Goal: Task Accomplishment & Management: Use online tool/utility

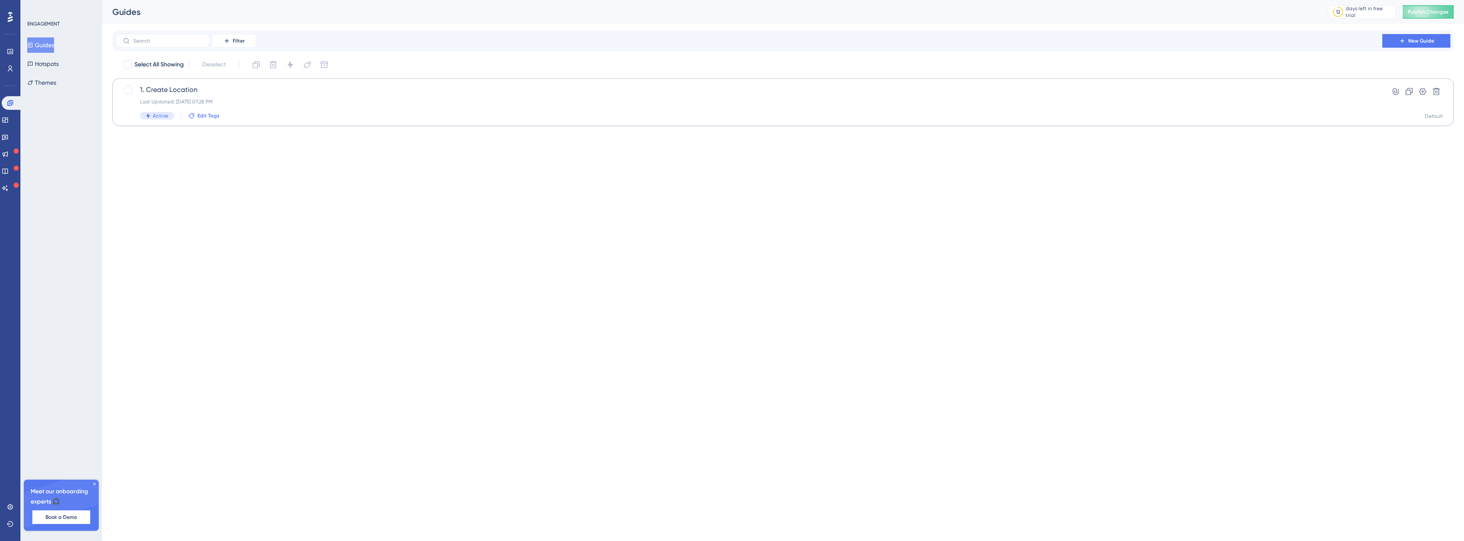
click at [217, 114] on span "Edit Tags" at bounding box center [208, 115] width 22 height 7
click at [598, 0] on html "Performance Users Engagement Widgets Feedback Product Updates Knowledge Base AI…" at bounding box center [732, 0] width 1464 height 0
click at [1429, 13] on span "Publish Changes" at bounding box center [1428, 12] width 41 height 7
click at [1423, 88] on icon at bounding box center [1423, 91] width 9 height 9
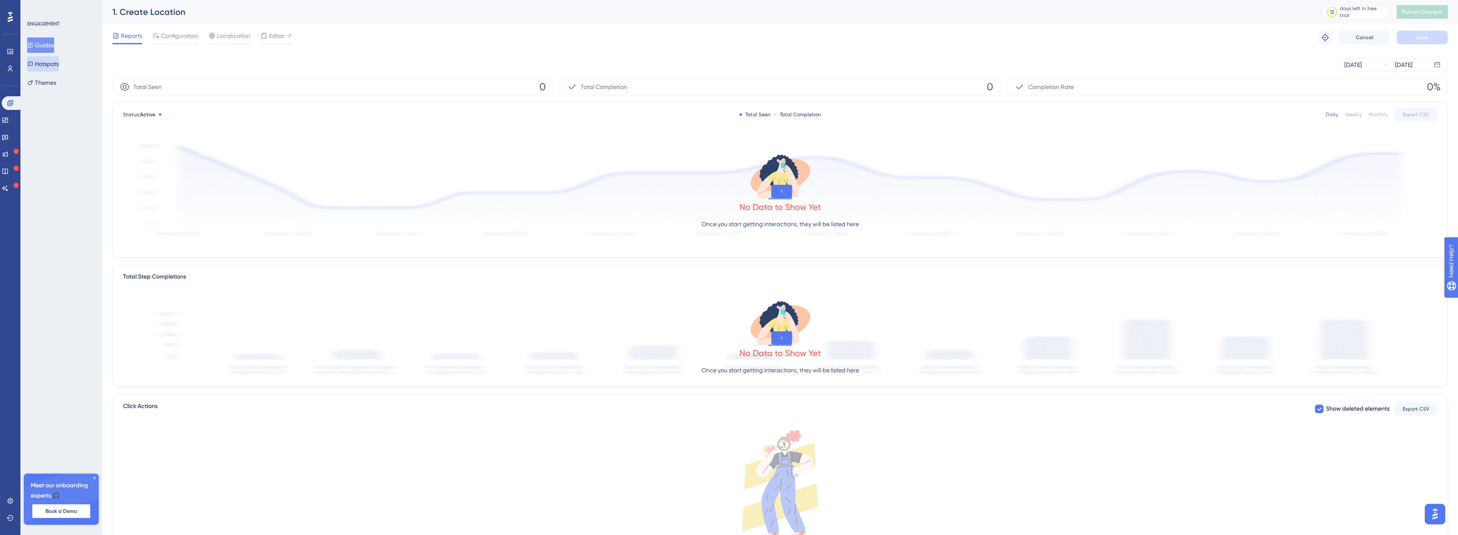
click at [52, 64] on button "Hotspots" at bounding box center [42, 63] width 31 height 15
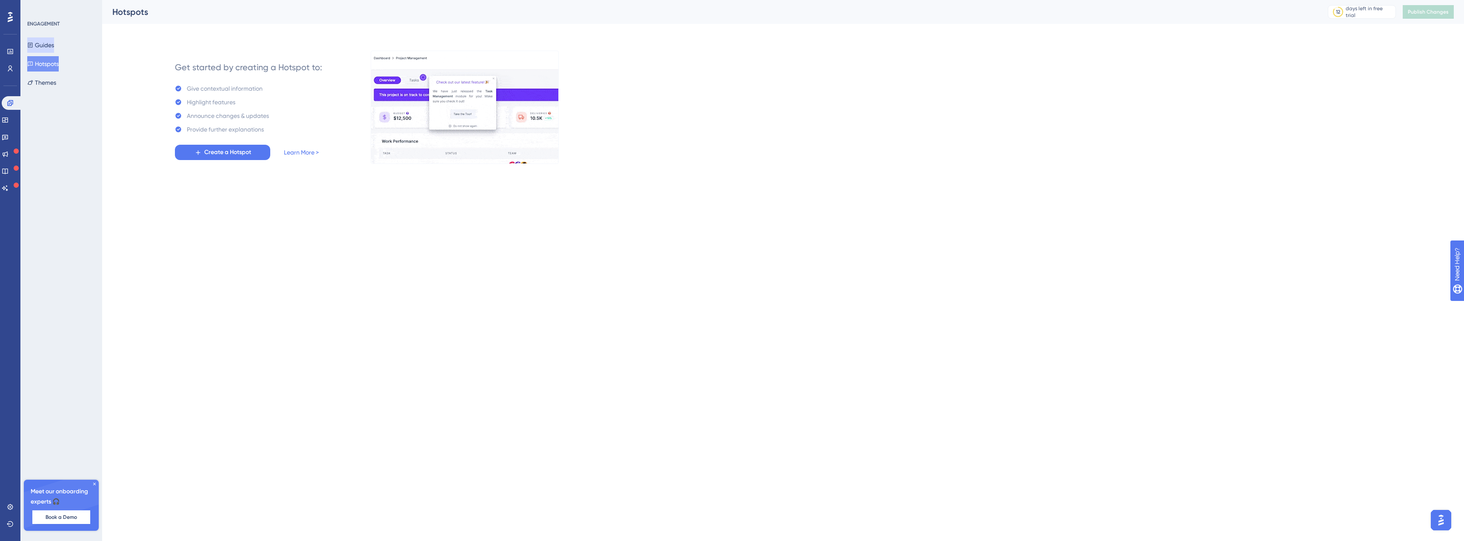
click at [52, 47] on button "Guides" at bounding box center [40, 44] width 27 height 15
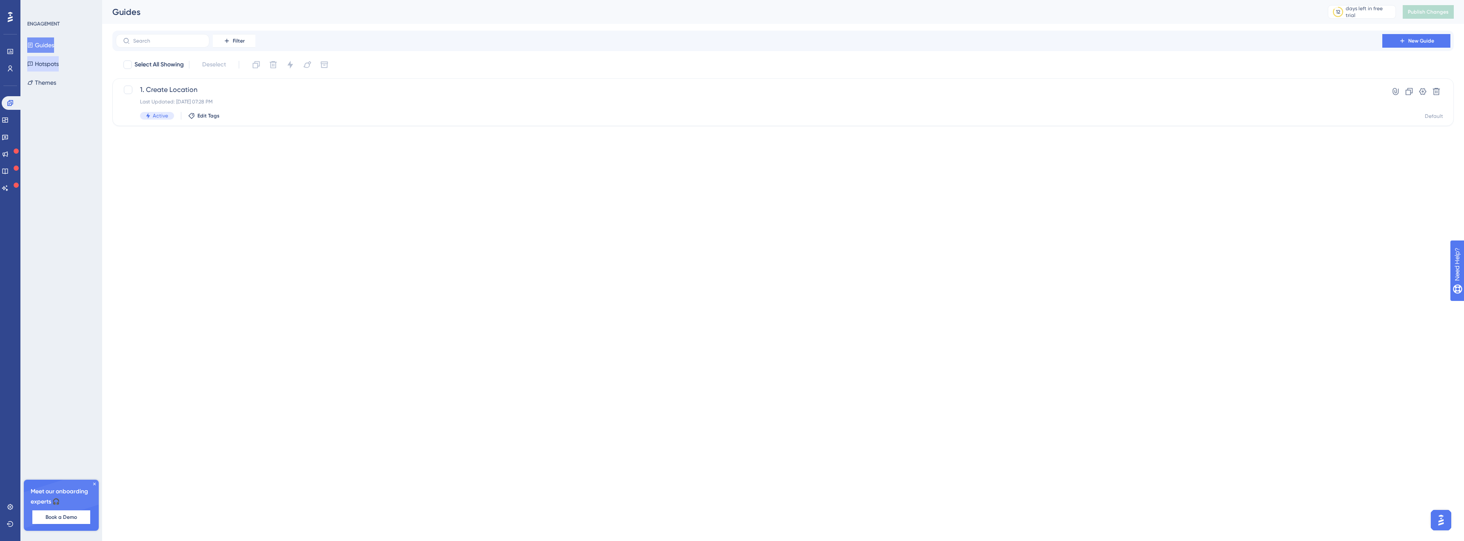
click at [51, 62] on button "Hotspots" at bounding box center [42, 63] width 31 height 15
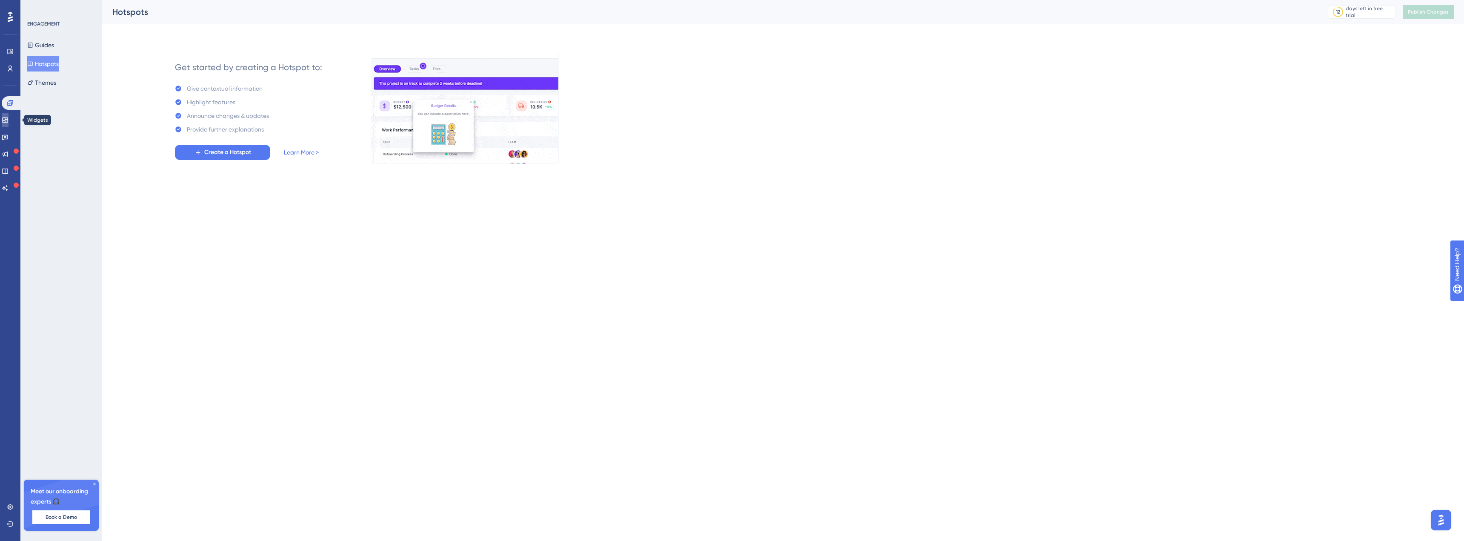
click at [9, 114] on link at bounding box center [5, 120] width 7 height 14
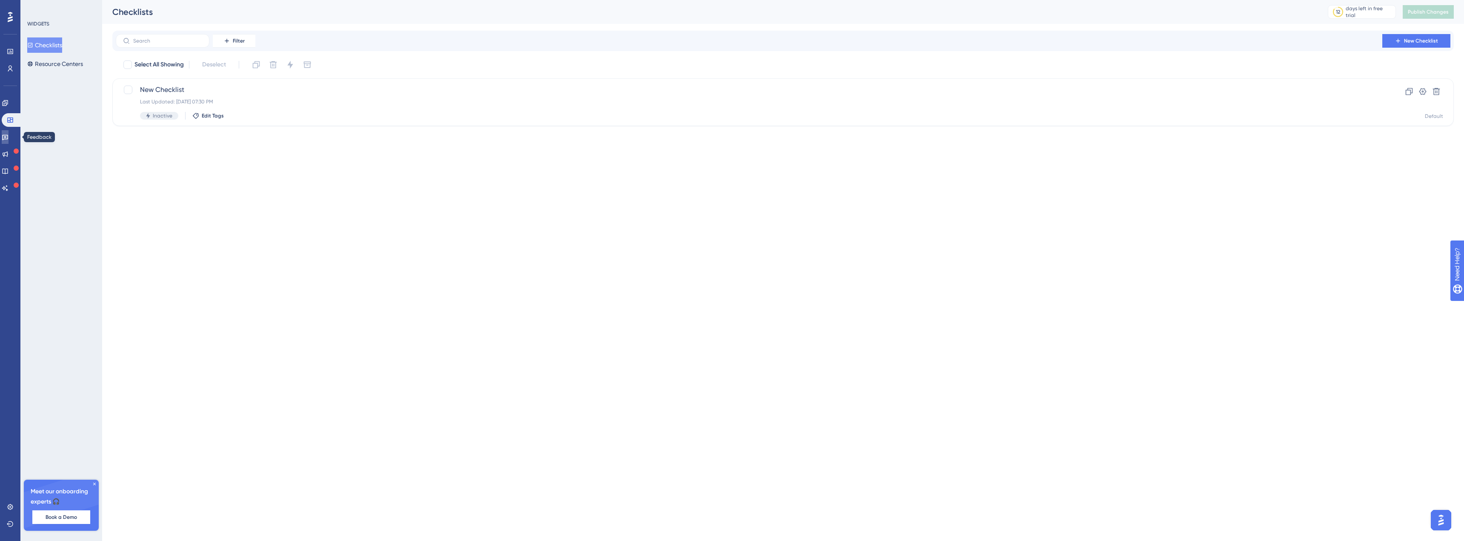
click at [8, 137] on icon at bounding box center [5, 138] width 6 height 6
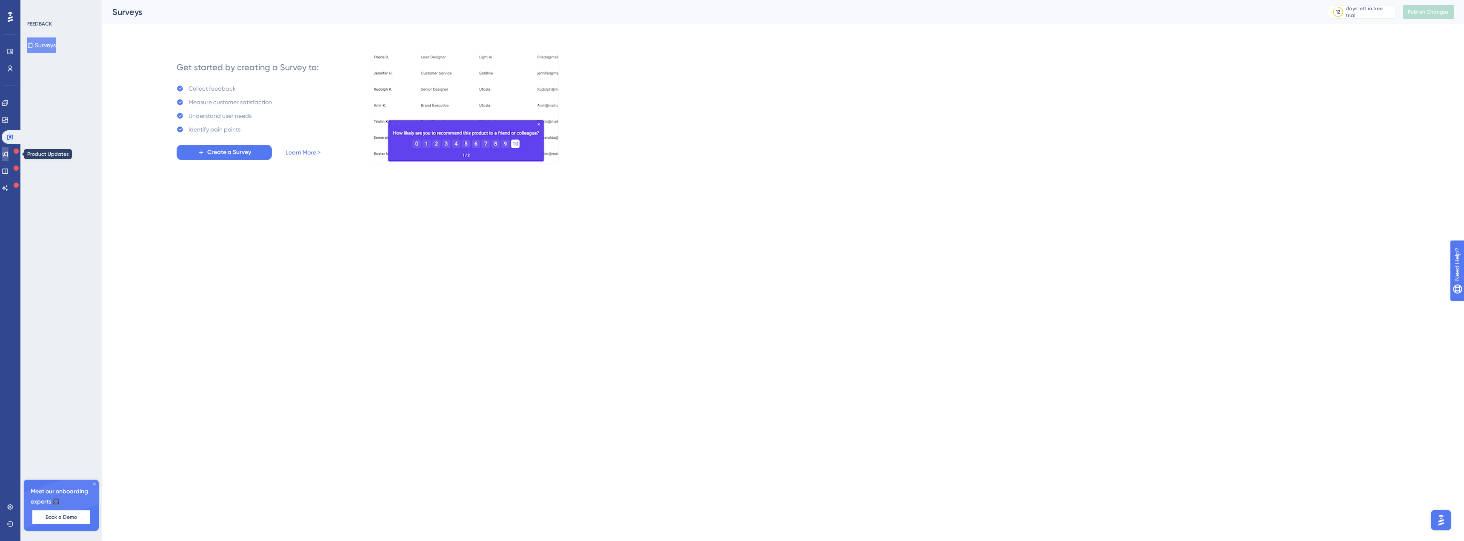
click at [9, 152] on icon at bounding box center [5, 154] width 7 height 7
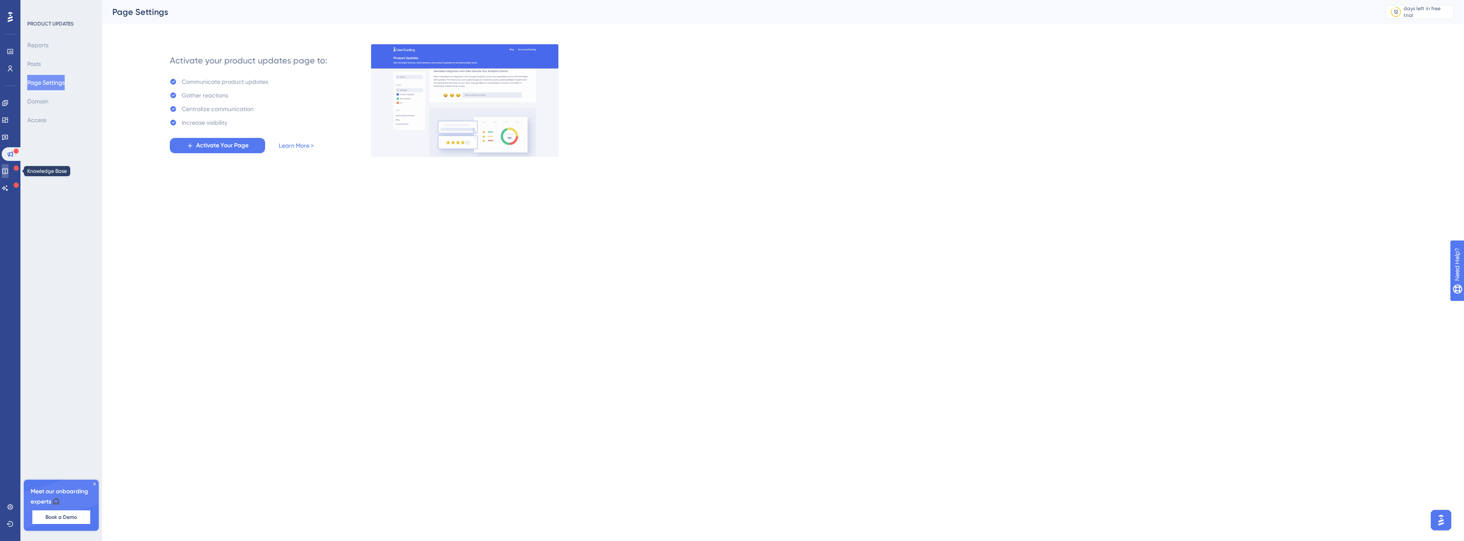
click at [9, 168] on icon at bounding box center [5, 171] width 7 height 7
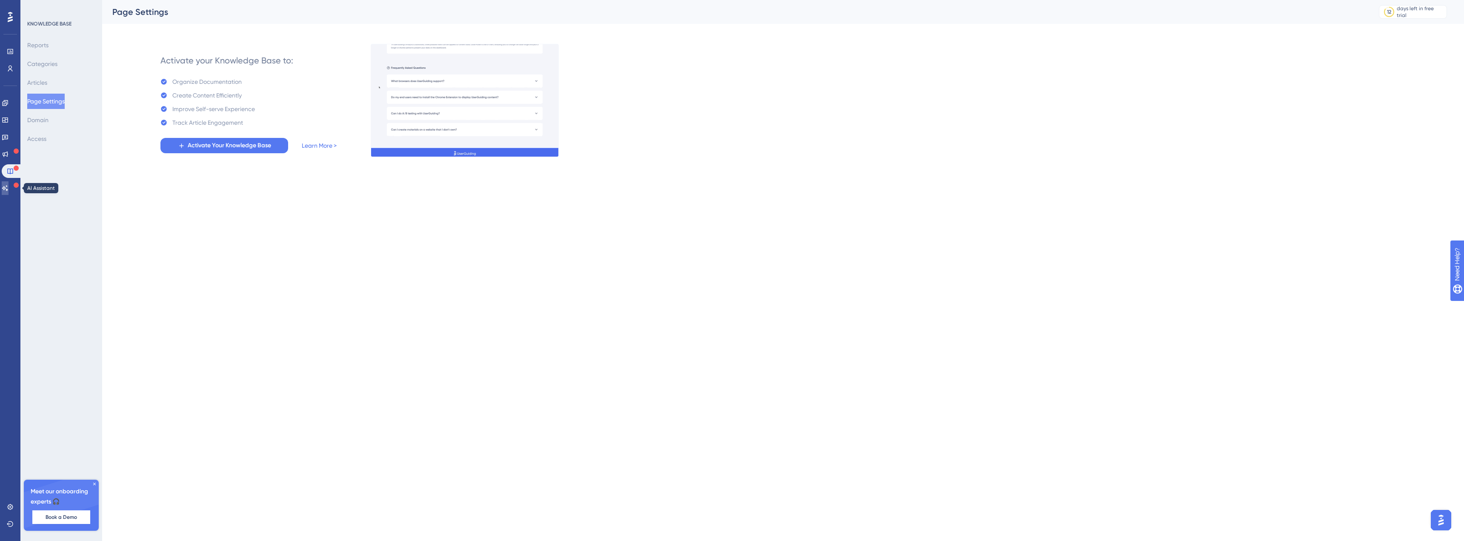
click at [9, 190] on icon at bounding box center [5, 188] width 7 height 7
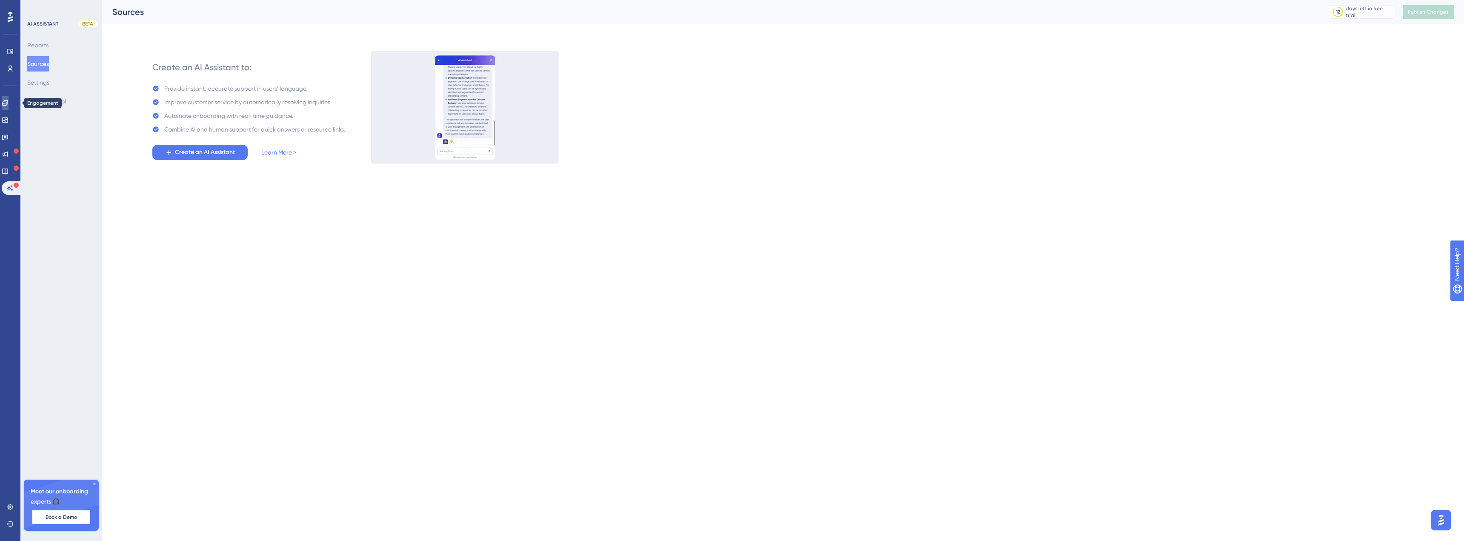
click at [8, 103] on icon at bounding box center [5, 103] width 6 height 6
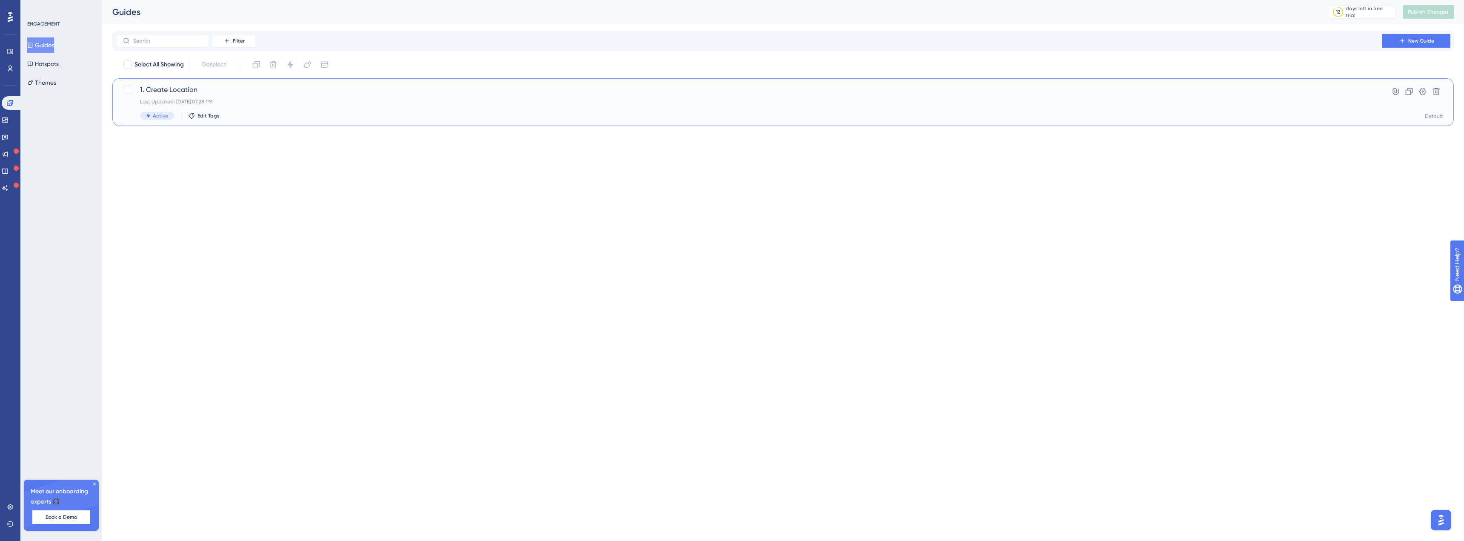
click at [168, 89] on span "1. Create Location" at bounding box center [749, 90] width 1218 height 10
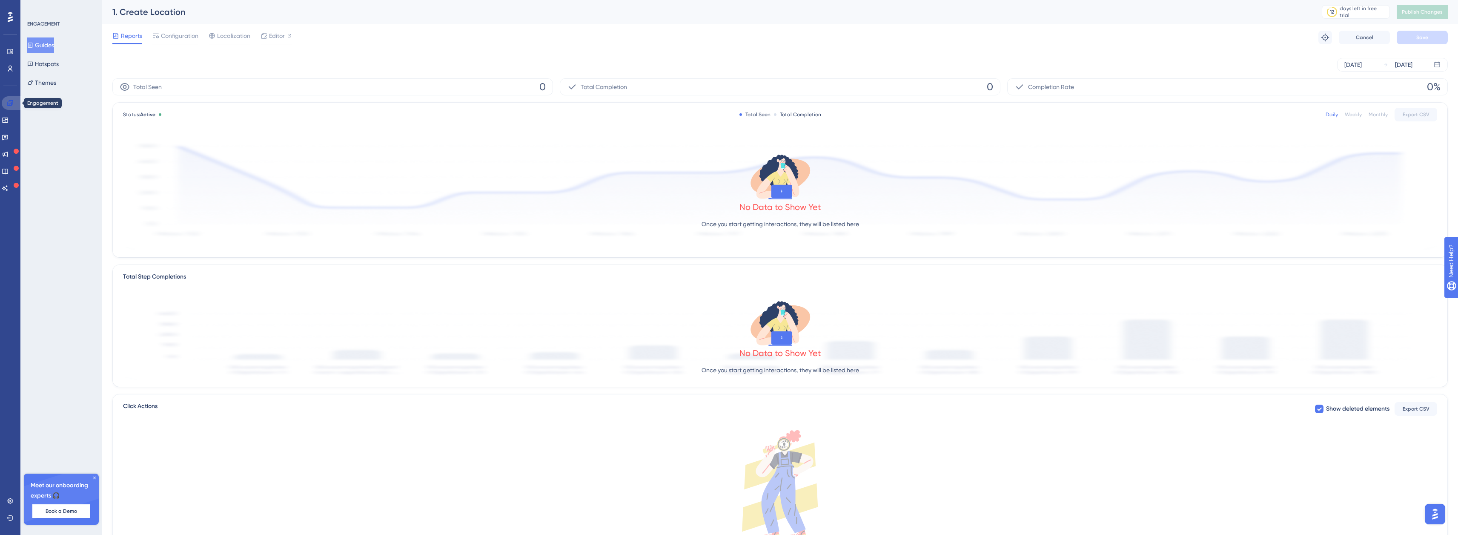
click at [12, 105] on icon at bounding box center [10, 103] width 7 height 7
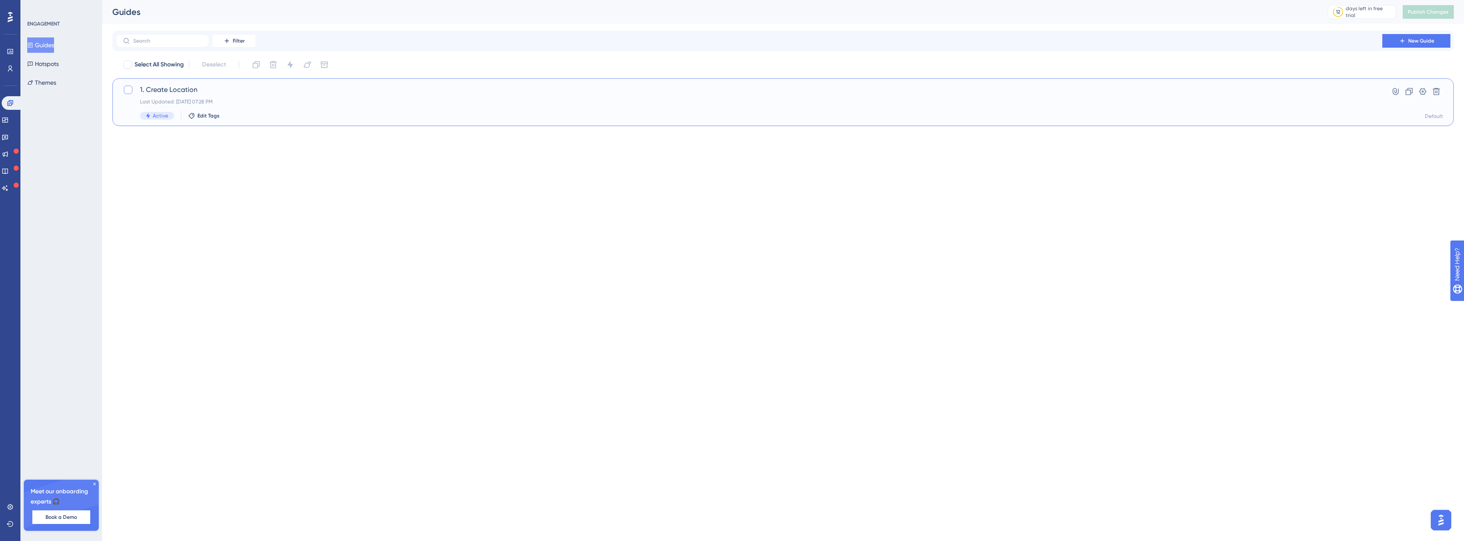
click at [128, 88] on div at bounding box center [128, 90] width 9 height 9
checkbox input "true"
click at [272, 67] on icon at bounding box center [273, 64] width 9 height 9
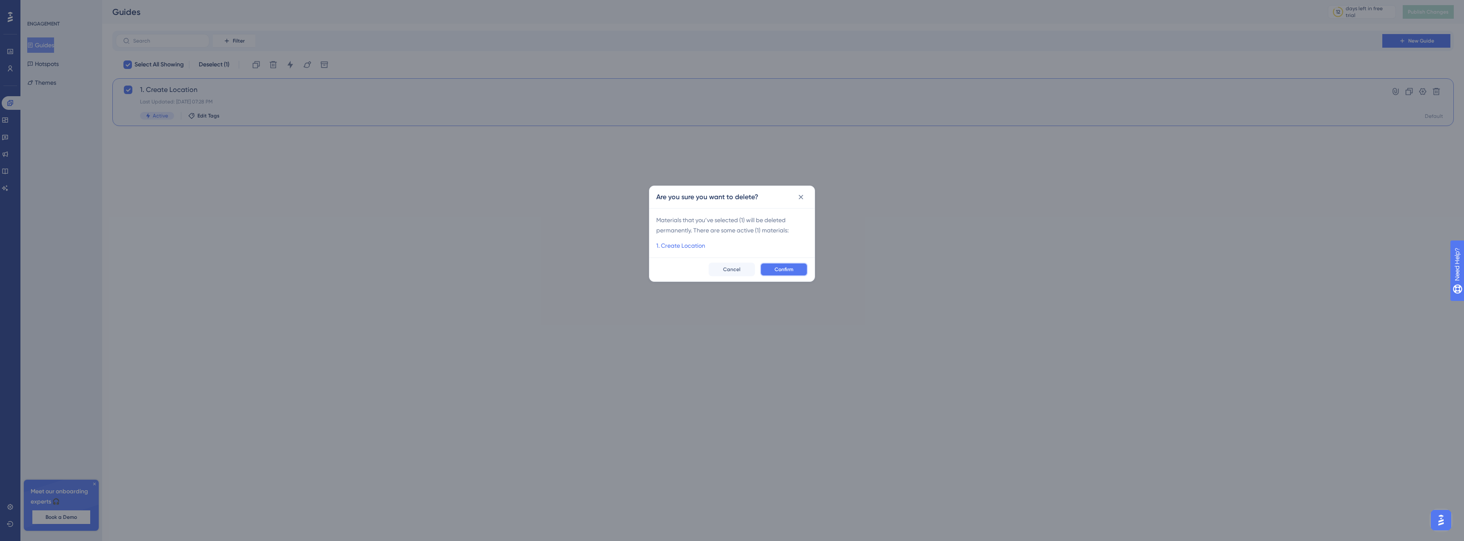
click at [775, 269] on span "Confirm" at bounding box center [784, 269] width 19 height 7
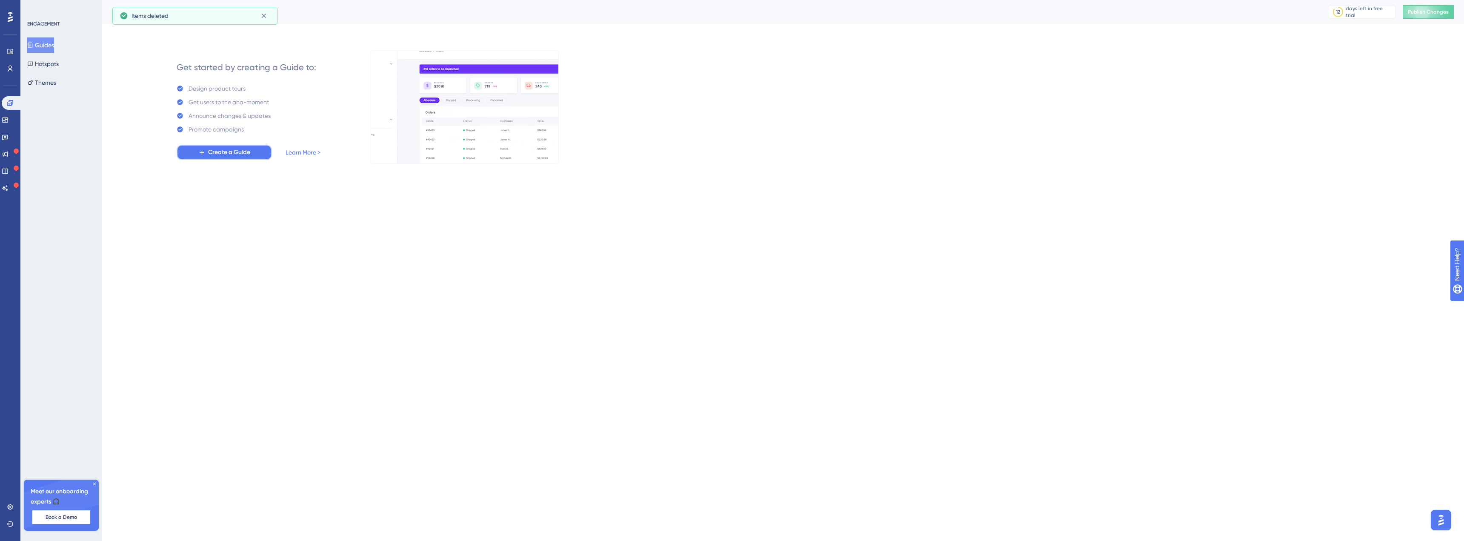
click at [232, 150] on span "Create a Guide" at bounding box center [229, 152] width 42 height 10
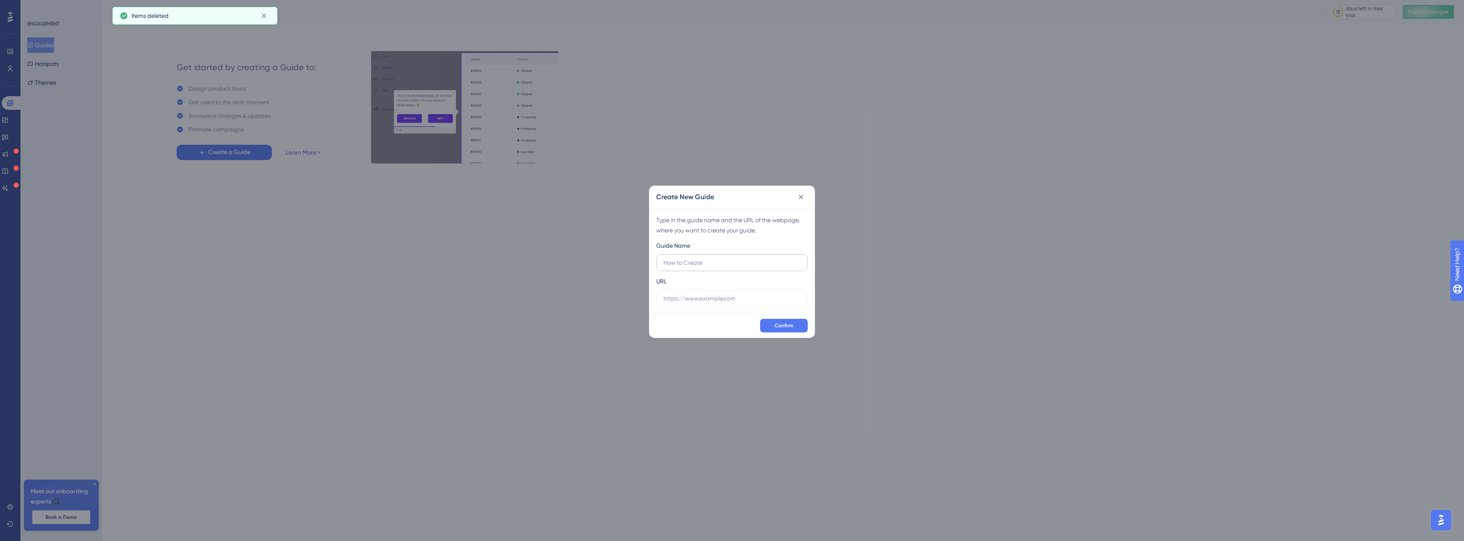
click at [727, 264] on input "text" at bounding box center [732, 262] width 137 height 9
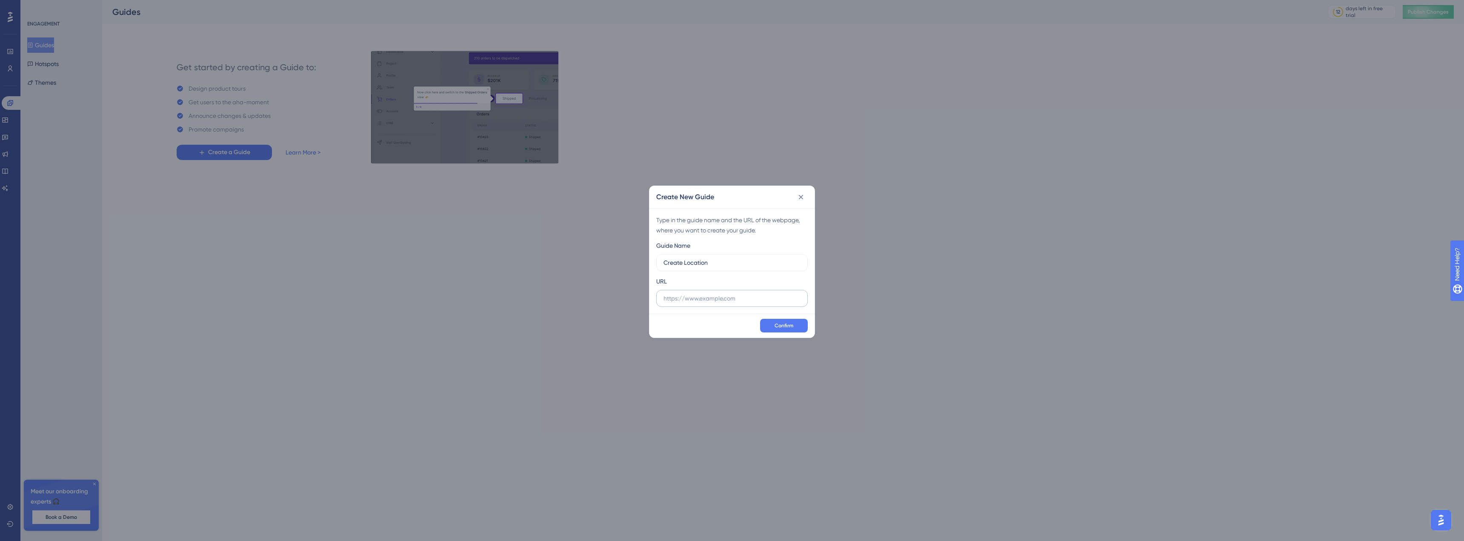
type input "Create Location"
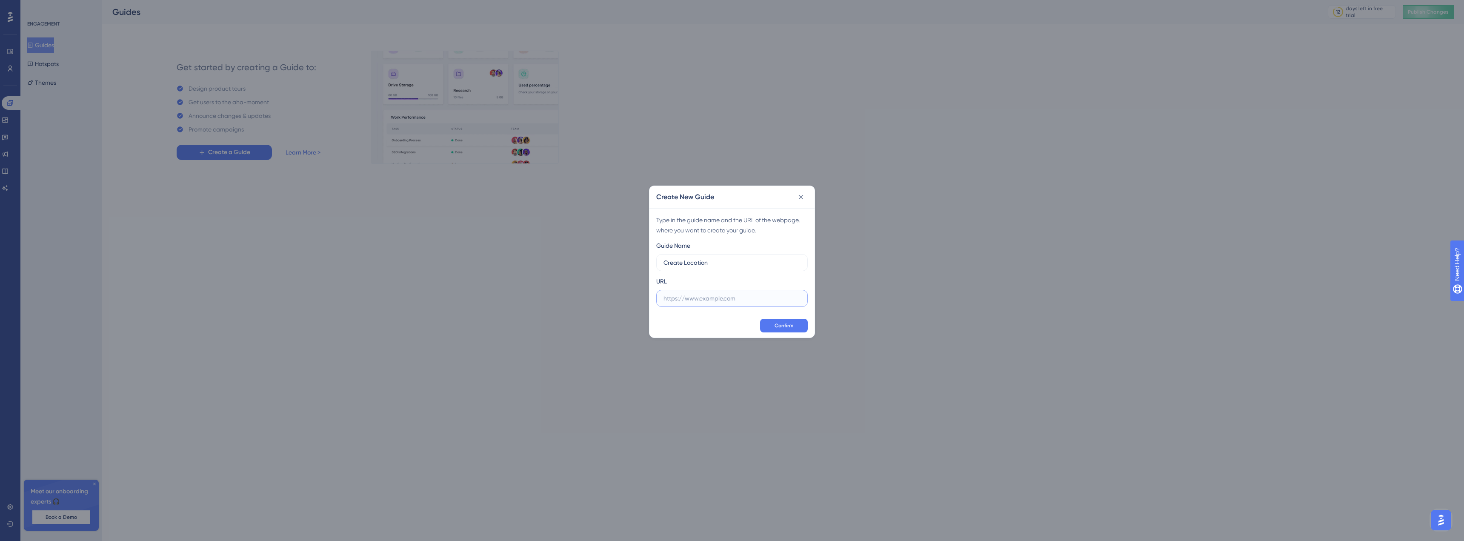
click at [706, 294] on input "text" at bounding box center [732, 298] width 137 height 9
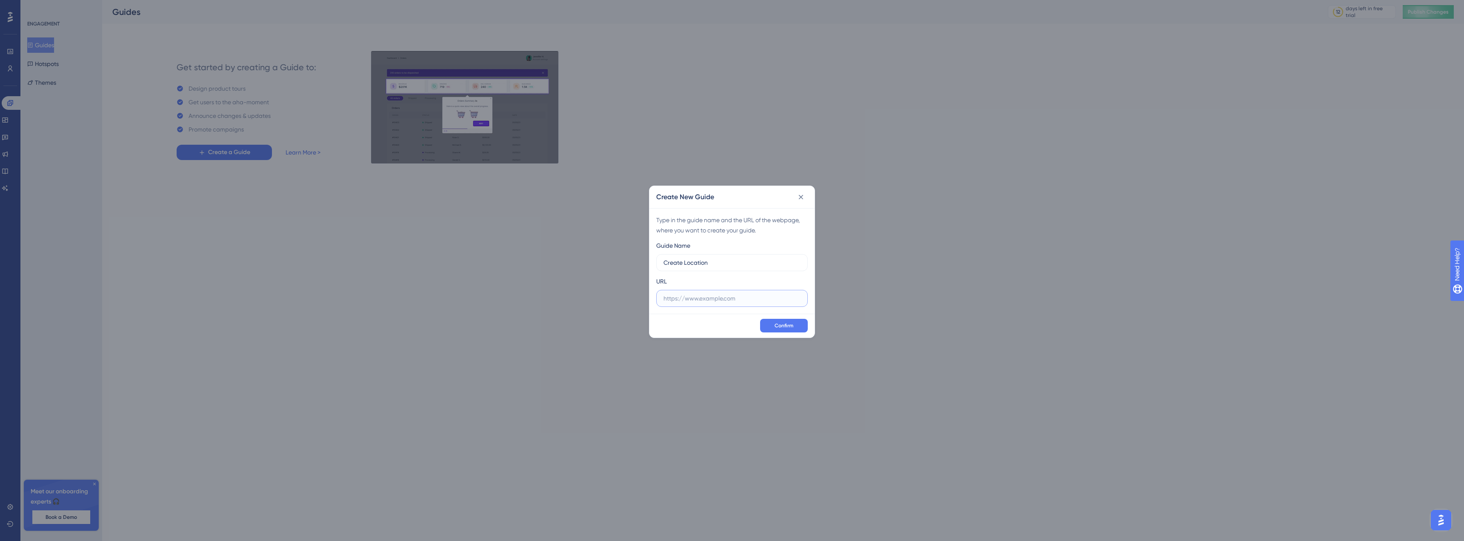
click at [754, 297] on input "text" at bounding box center [732, 298] width 137 height 9
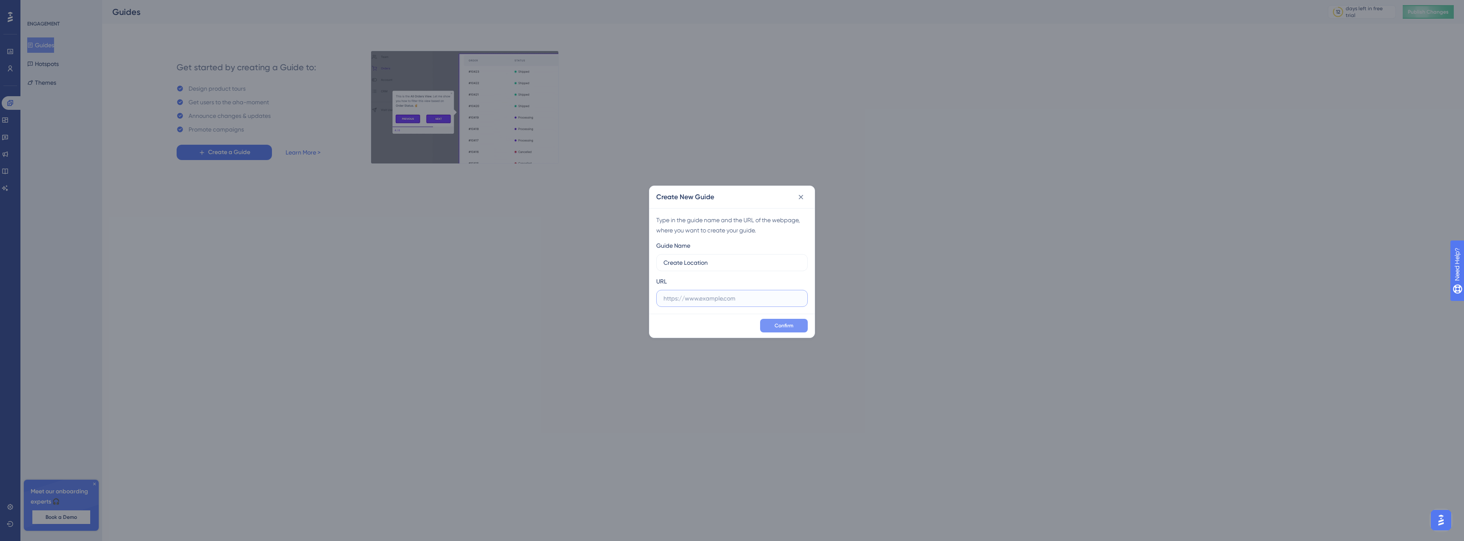
paste input "https://app.getqcall.com/user/dashboard"
type input "https://app.getqcall.com/user/dashboard"
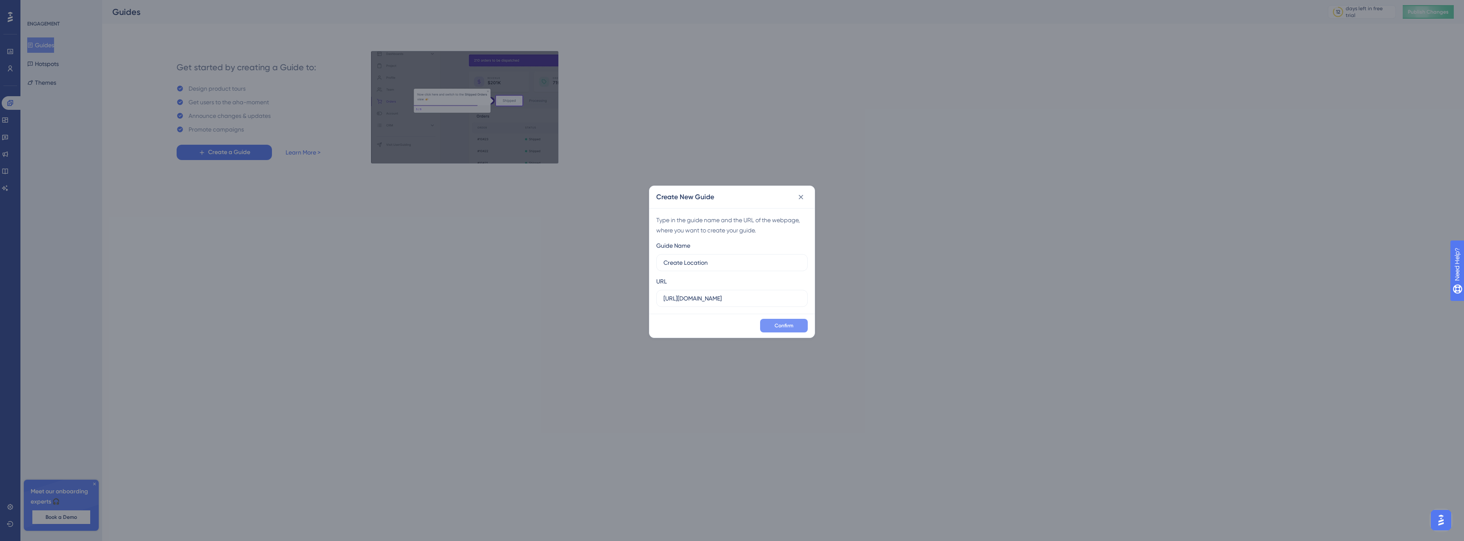
click at [782, 326] on span "Confirm" at bounding box center [784, 325] width 19 height 7
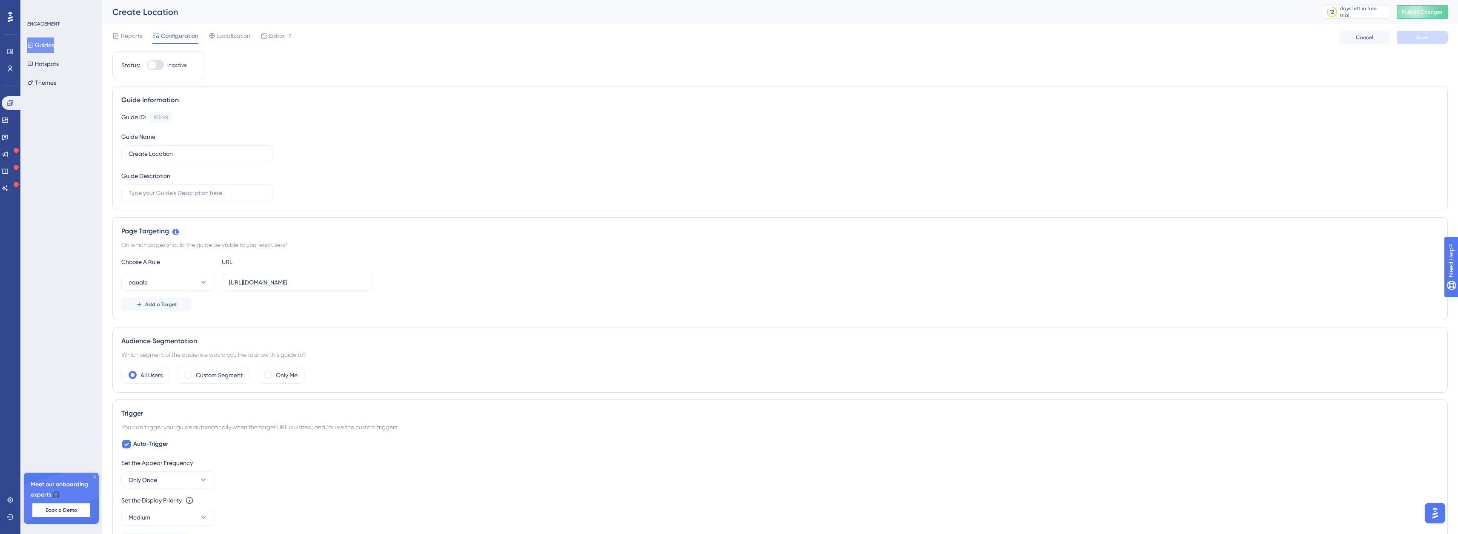
click at [53, 42] on button "Guides" at bounding box center [40, 44] width 27 height 15
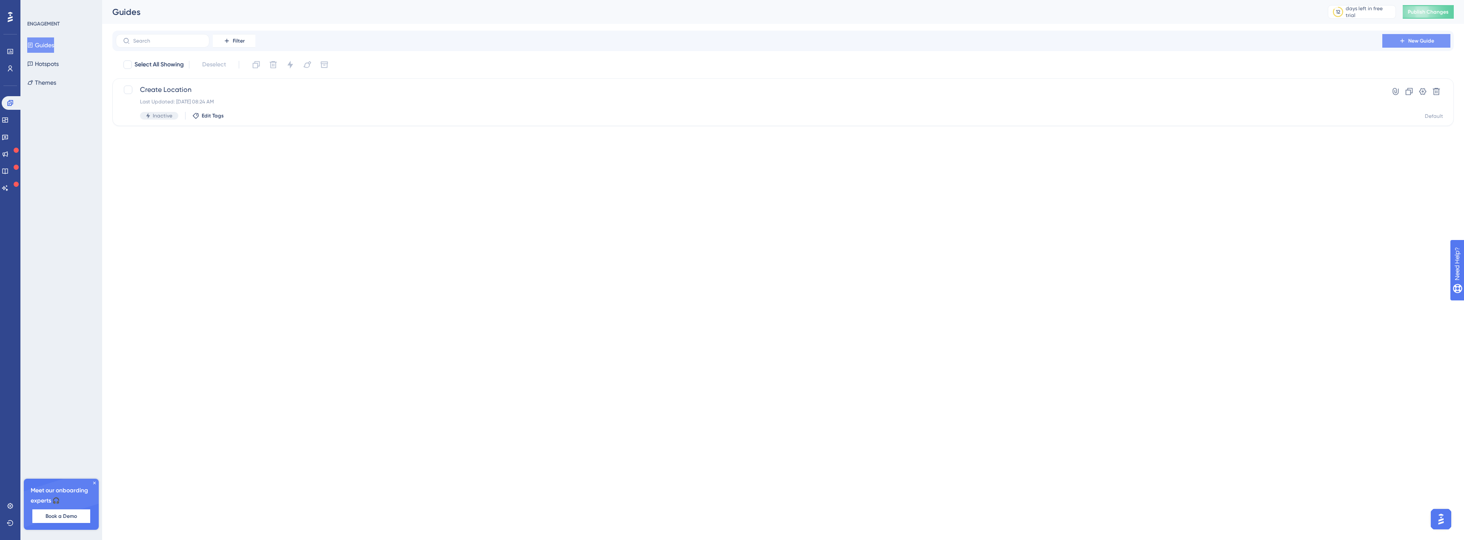
click at [1416, 40] on span "New Guide" at bounding box center [1421, 40] width 26 height 7
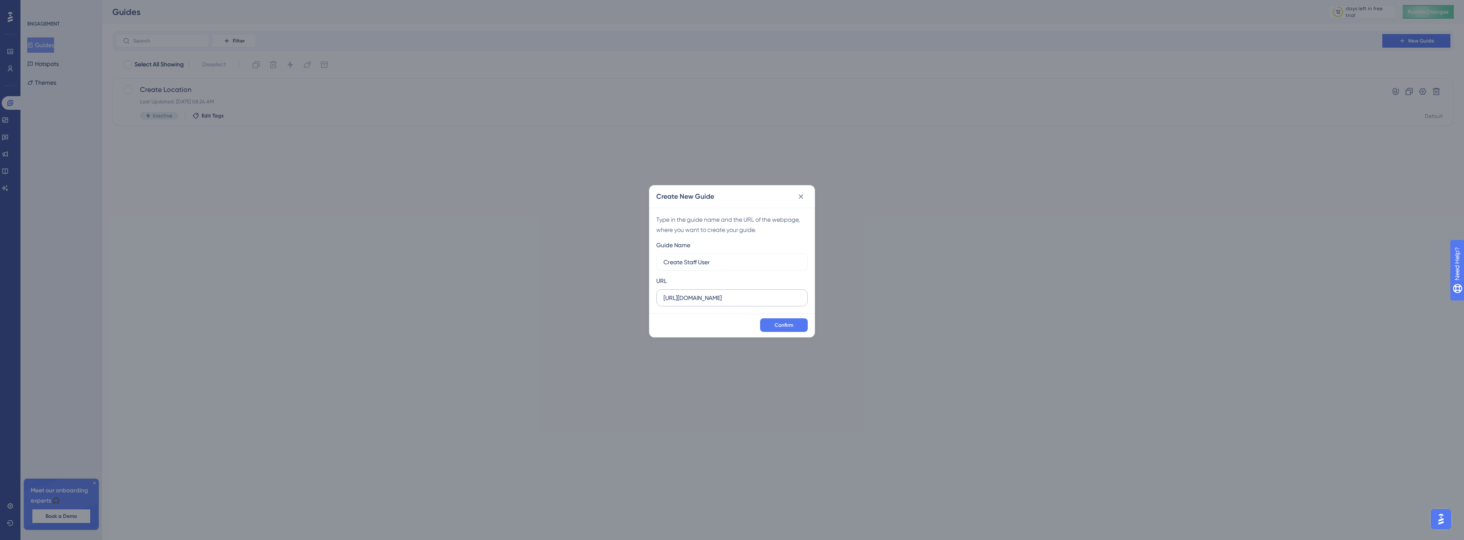
type input "Create Staff User"
click at [746, 301] on input "https://app.getqcall.com" at bounding box center [732, 297] width 137 height 9
paste input "/user/dashboard"
drag, startPoint x: 736, startPoint y: 299, endPoint x: 814, endPoint y: 295, distance: 77.6
click at [814, 295] on div "Type in the guide name and the URL of the webpage, where you want to create you…" at bounding box center [731, 261] width 165 height 106
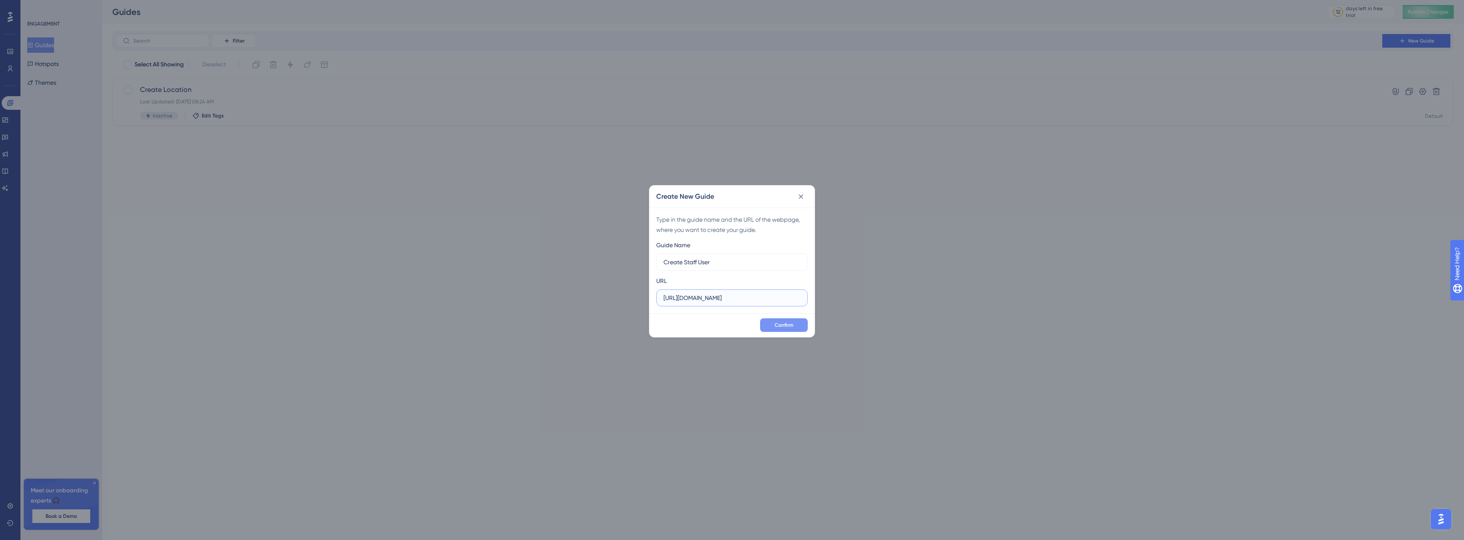
type input "https://app.getqcall.com/"
click at [798, 326] on button "Confirm" at bounding box center [784, 325] width 48 height 14
